Goal: Obtain resource: Download file/media

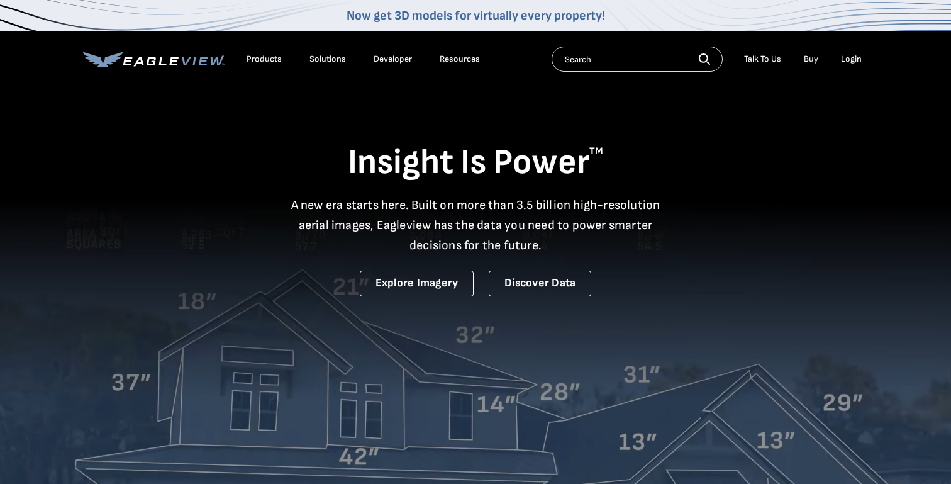
click at [846, 61] on div "Login" at bounding box center [851, 58] width 21 height 11
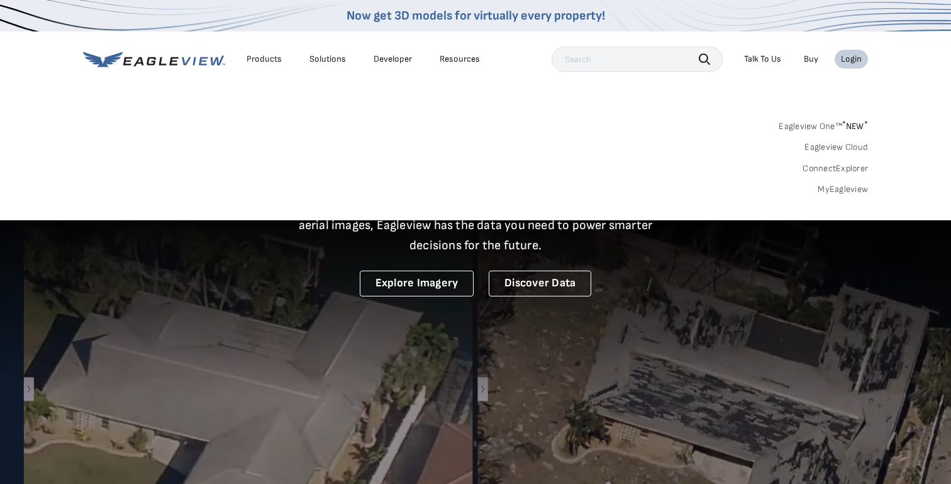
click at [844, 190] on link "MyEagleview" at bounding box center [843, 189] width 50 height 11
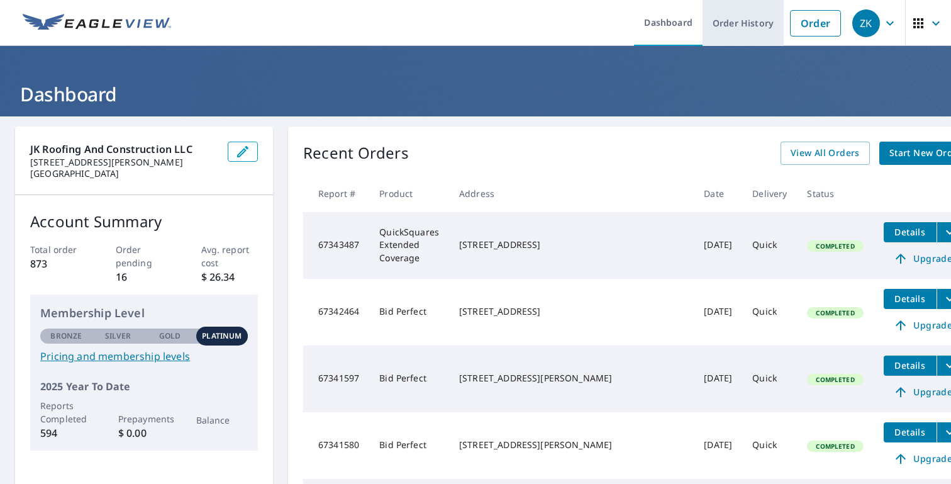
click at [745, 39] on link "Order History" at bounding box center [743, 23] width 81 height 46
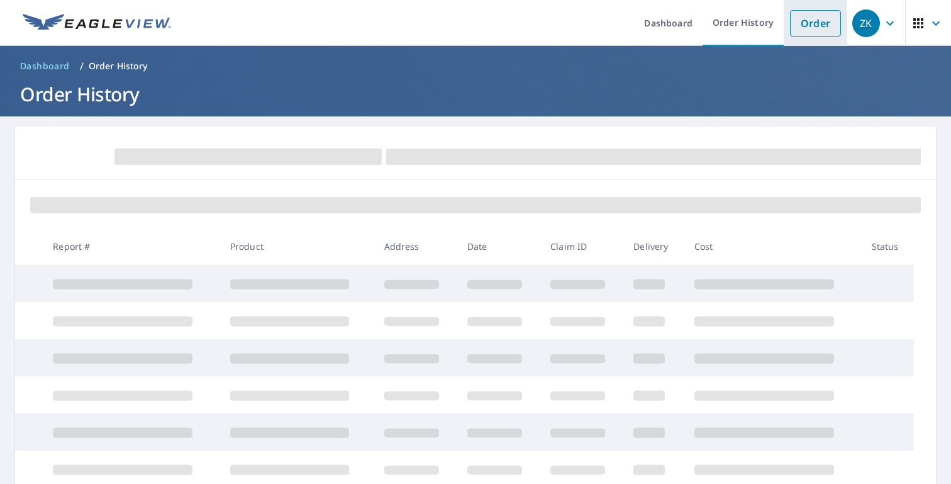
click at [817, 25] on link "Order" at bounding box center [815, 23] width 51 height 26
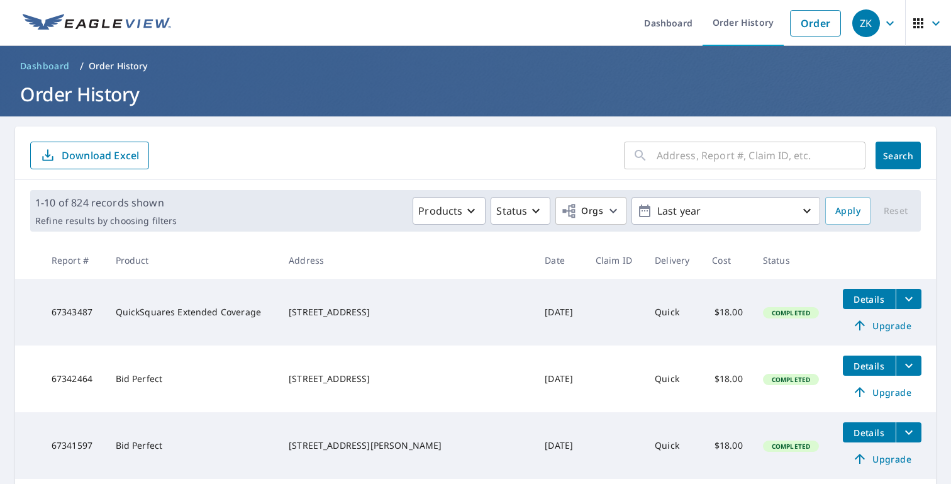
click at [655, 155] on div "​" at bounding box center [745, 156] width 242 height 28
click at [796, 23] on link "Order" at bounding box center [815, 23] width 51 height 26
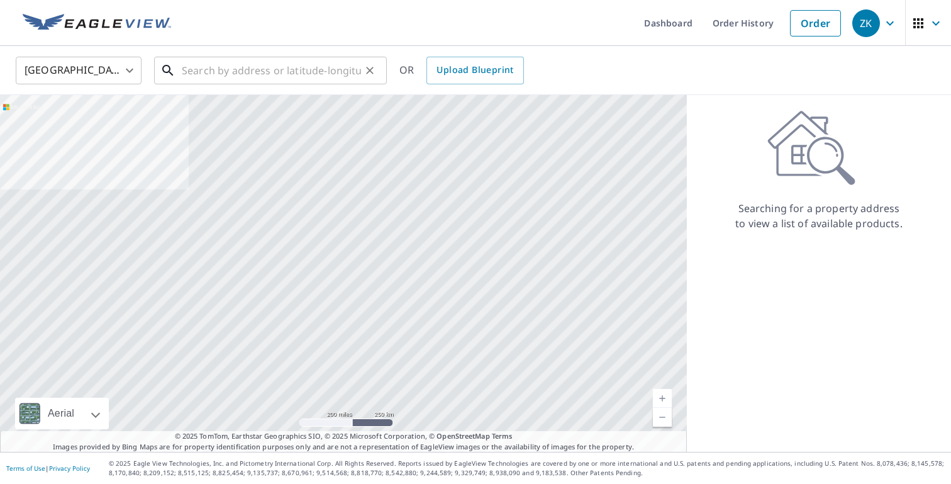
click at [342, 69] on input "text" at bounding box center [271, 70] width 179 height 35
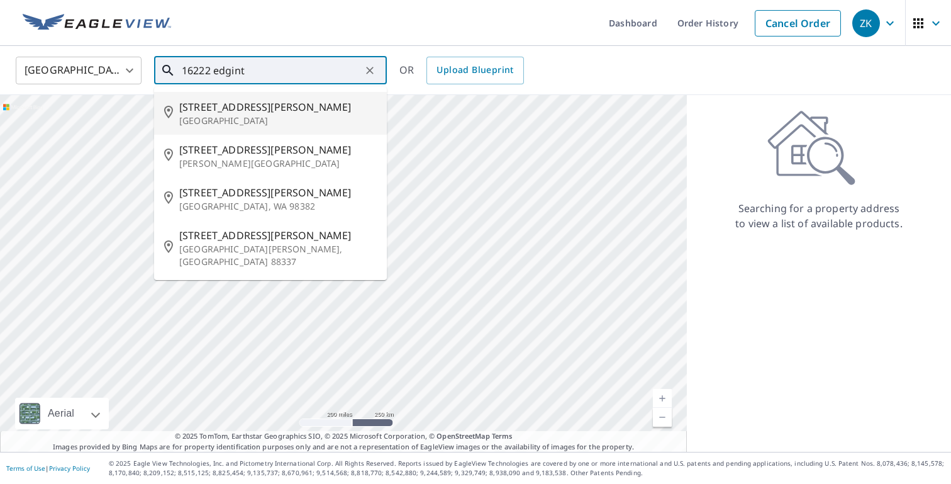
click at [238, 111] on span "[STREET_ADDRESS][PERSON_NAME]" at bounding box center [278, 106] width 198 height 15
type input "[STREET_ADDRESS][PERSON_NAME]"
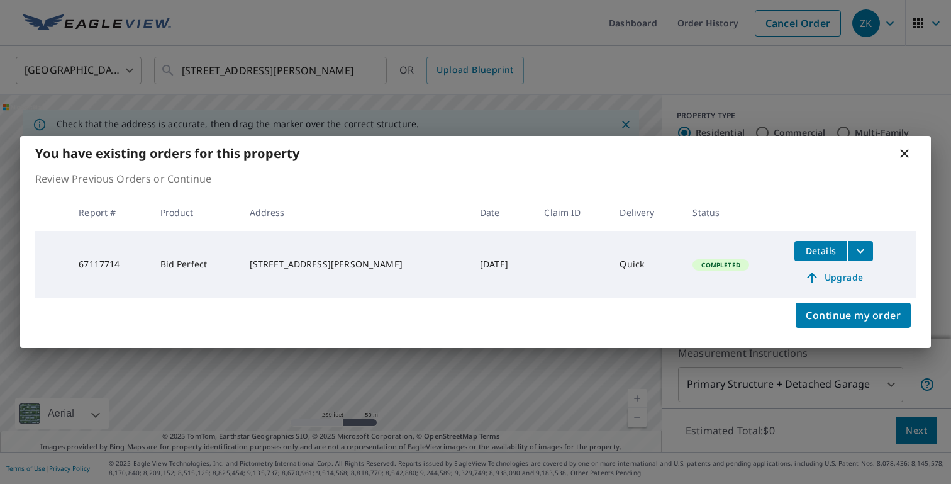
click at [856, 244] on icon "filesDropdownBtn-67117714" at bounding box center [860, 250] width 15 height 15
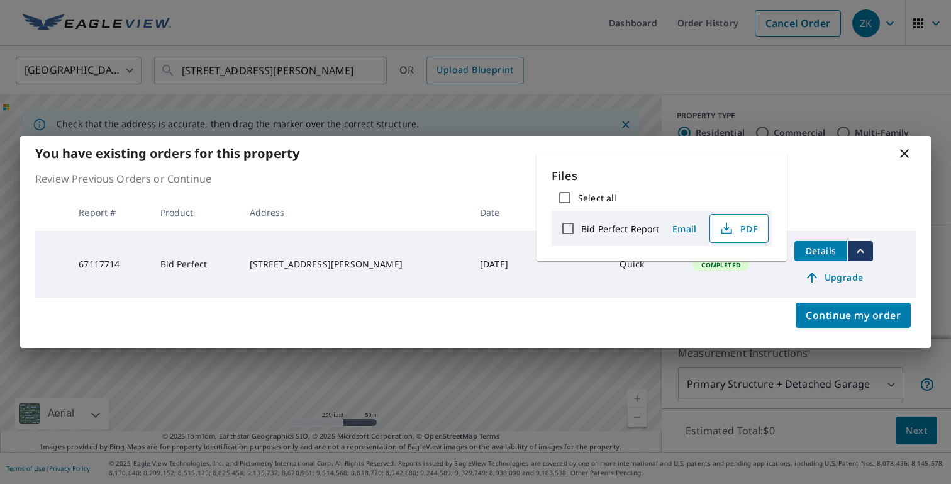
click at [736, 231] on span "PDF" at bounding box center [738, 228] width 40 height 15
